Goal: Transaction & Acquisition: Purchase product/service

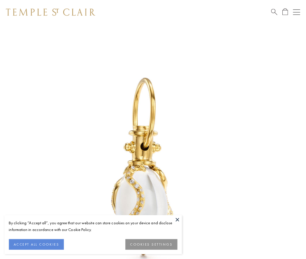
scroll to position [10, 0]
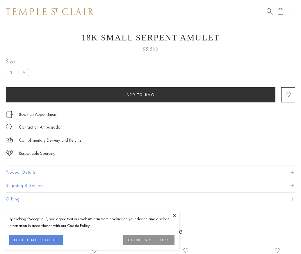
click at [141, 95] on span "Add to bag" at bounding box center [141, 94] width 29 height 5
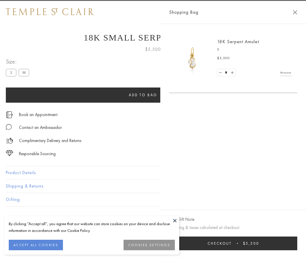
click at [231, 243] on span "Checkout" at bounding box center [219, 242] width 24 height 5
